Goal: Task Accomplishment & Management: Manage account settings

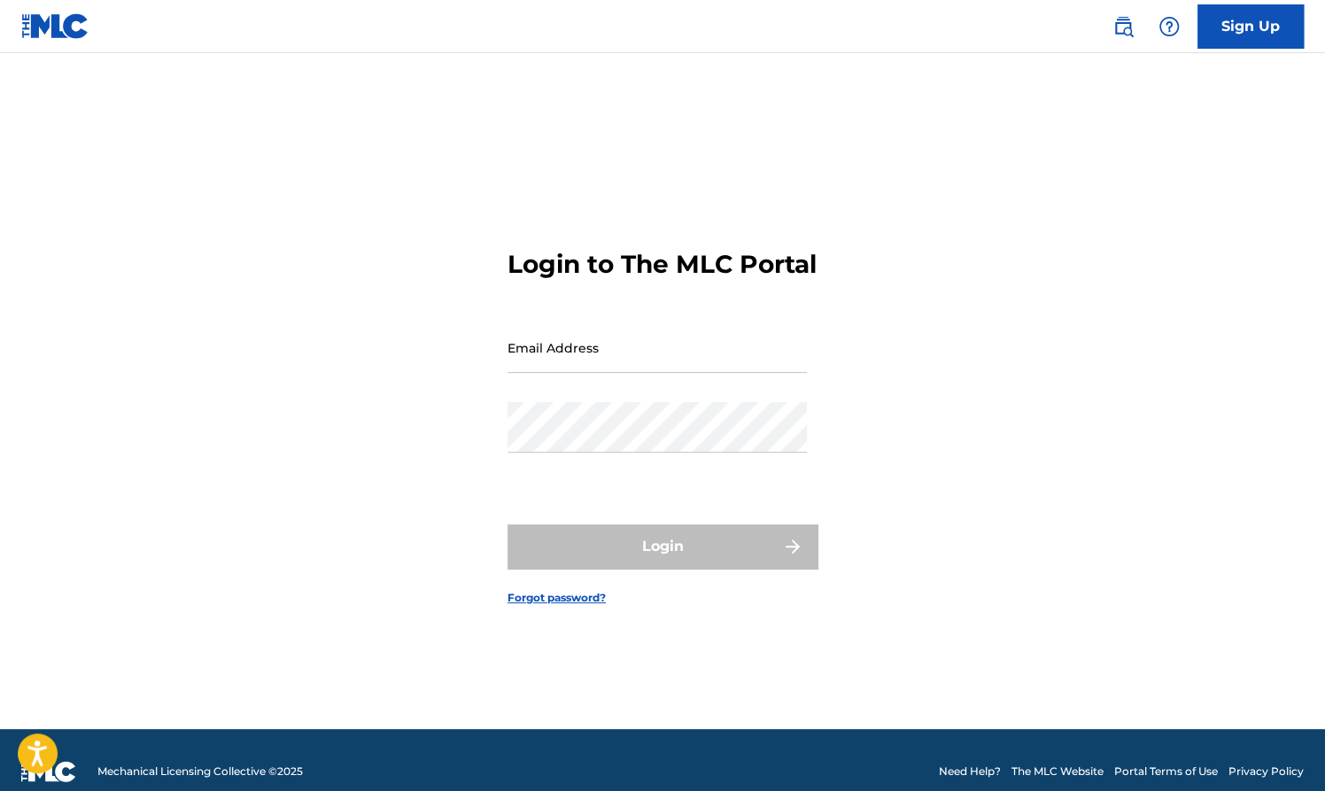
click at [650, 354] on input "Email Address" at bounding box center [657, 347] width 299 height 50
type input "[EMAIL_ADDRESS][DOMAIN_NAME]"
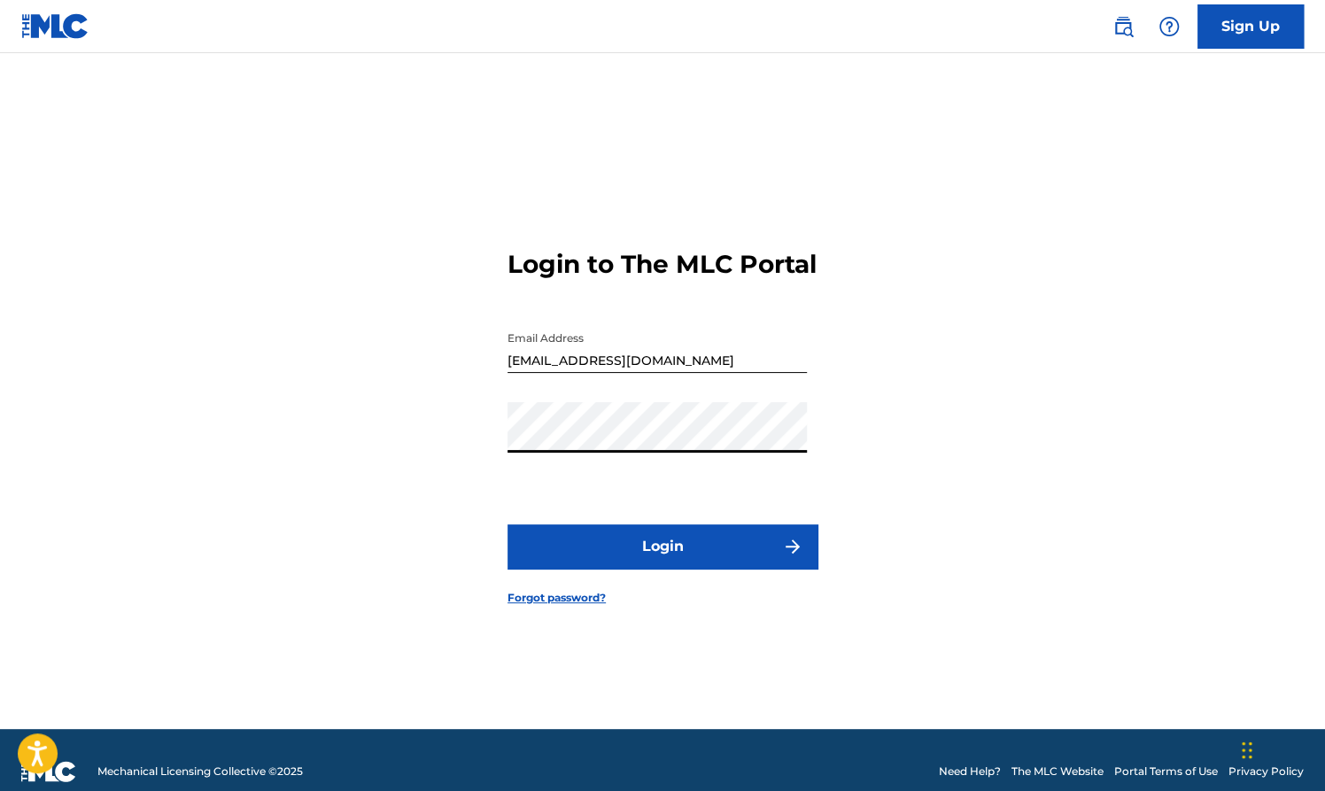
click at [604, 560] on button "Login" at bounding box center [663, 546] width 310 height 44
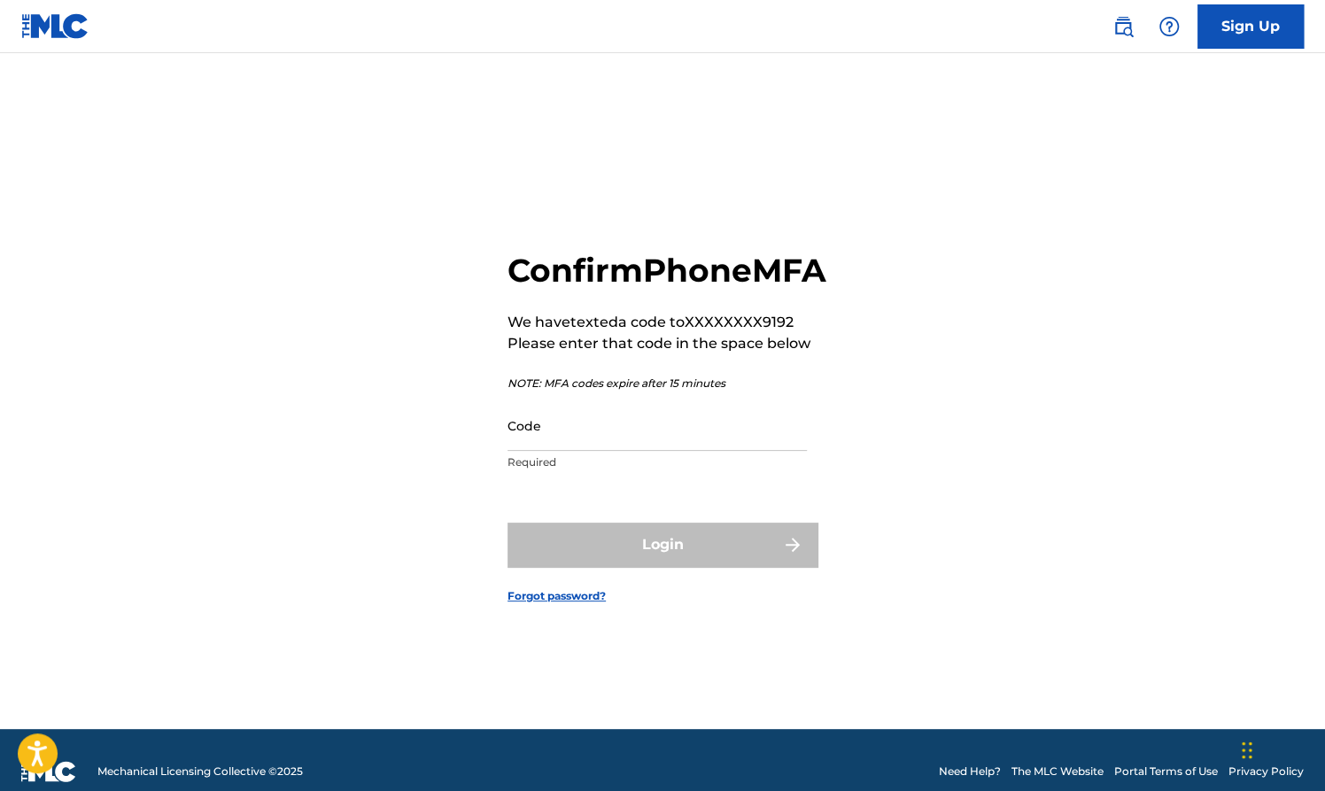
click at [620, 430] on input "Code" at bounding box center [657, 425] width 299 height 50
click at [637, 425] on input "Code" at bounding box center [657, 425] width 299 height 50
paste input "197088"
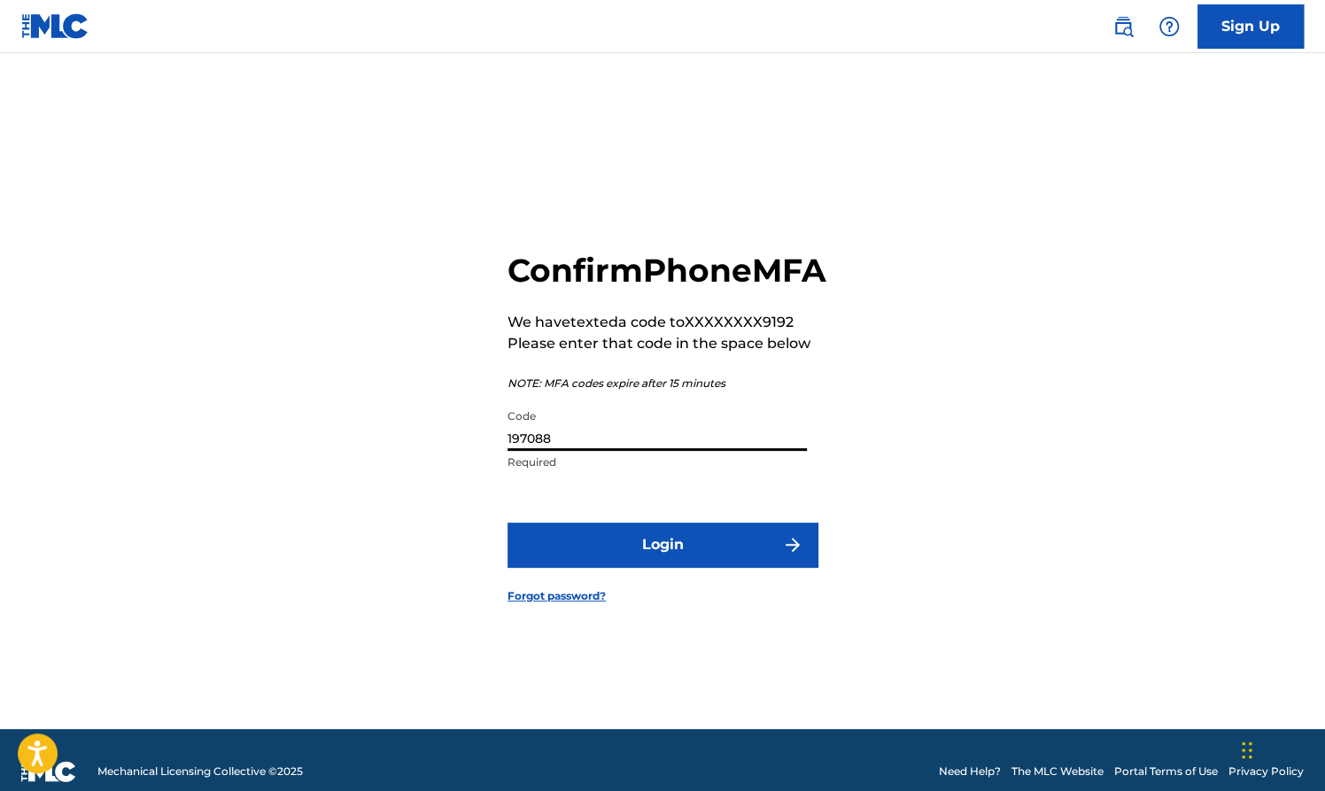
type input "197088"
click at [651, 567] on button "Login" at bounding box center [663, 545] width 310 height 44
